Goal: Check status

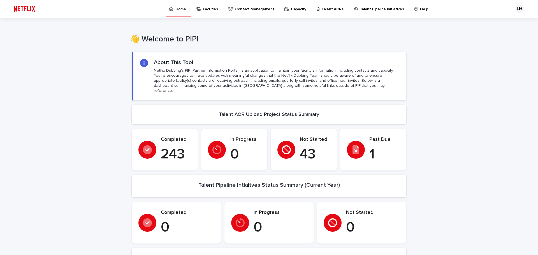
click at [325, 8] on p "Talent AORs" at bounding box center [332, 6] width 22 height 12
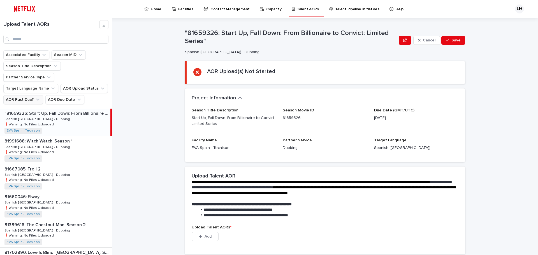
click at [32, 95] on button "AOR Past Due?" at bounding box center [23, 99] width 40 height 9
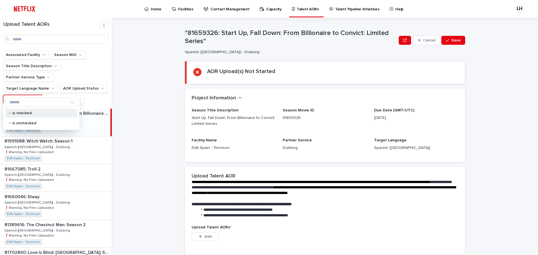
click at [30, 113] on p "is checked" at bounding box center [40, 113] width 56 height 4
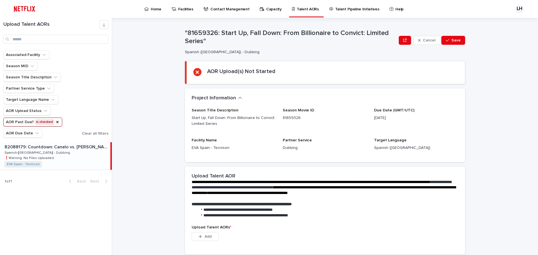
click at [57, 149] on p "82088179: Countdown: Canelo vs. [PERSON_NAME]: Season 1" at bounding box center [56, 146] width 105 height 6
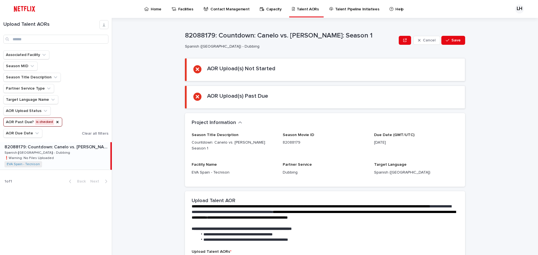
click at [376, 142] on p "[DATE]" at bounding box center [416, 143] width 84 height 6
click at [376, 140] on p "[DATE]" at bounding box center [416, 143] width 84 height 6
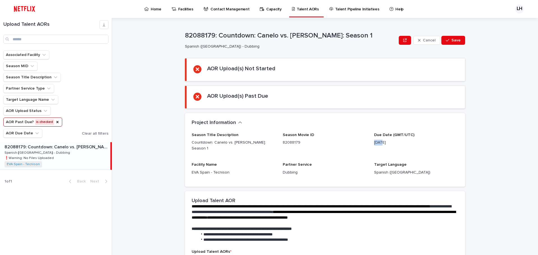
click at [376, 140] on p "[DATE]" at bounding box center [416, 143] width 84 height 6
click at [376, 144] on p "[DATE]" at bounding box center [416, 143] width 84 height 6
click at [389, 143] on p "[DATE]" at bounding box center [416, 143] width 84 height 6
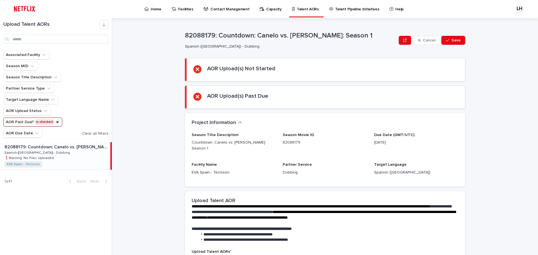
drag, startPoint x: 391, startPoint y: 142, endPoint x: 383, endPoint y: 141, distance: 7.9
click at [383, 141] on p "[DATE]" at bounding box center [416, 143] width 84 height 6
click at [389, 147] on div "Due Date (GMT/UTC) [DATE]" at bounding box center [416, 141] width 84 height 17
